Goal: Task Accomplishment & Management: Use online tool/utility

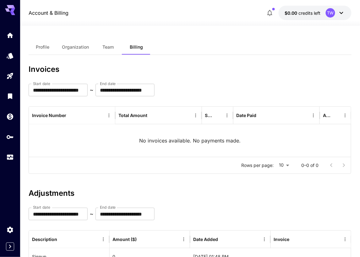
click at [272, 15] on icon "button" at bounding box center [270, 13] width 8 height 8
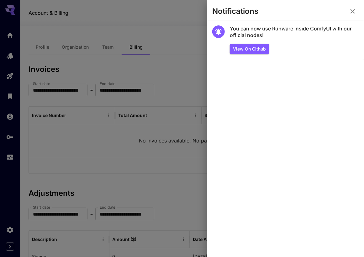
click at [189, 31] on div at bounding box center [182, 128] width 364 height 257
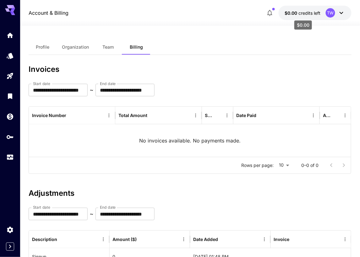
click at [304, 15] on span "credits left" at bounding box center [309, 12] width 22 height 5
